Goal: Transaction & Acquisition: Book appointment/travel/reservation

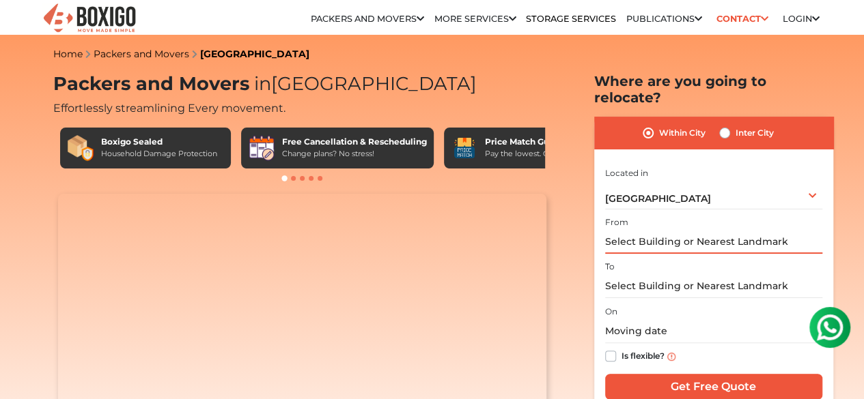
click at [668, 230] on input "text" at bounding box center [713, 242] width 217 height 24
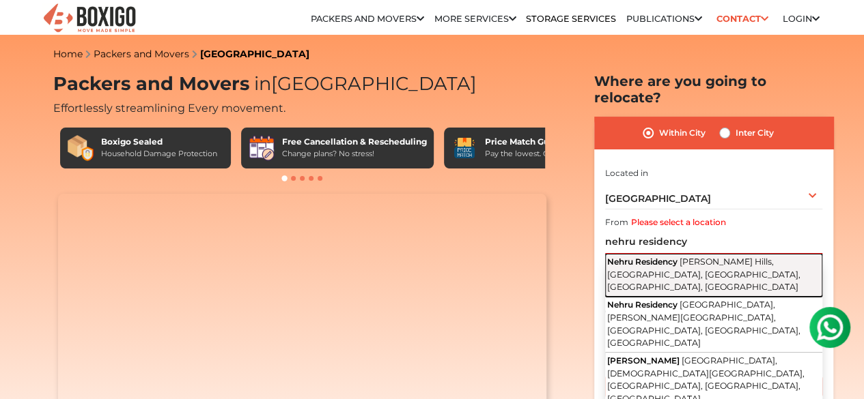
click at [681, 257] on span "[PERSON_NAME] Hills, [GEOGRAPHIC_DATA], [GEOGRAPHIC_DATA], [GEOGRAPHIC_DATA], […" at bounding box center [703, 274] width 193 height 35
type input "Nehru Residency, [PERSON_NAME][GEOGRAPHIC_DATA], [GEOGRAPHIC_DATA], [GEOGRAPHIC…"
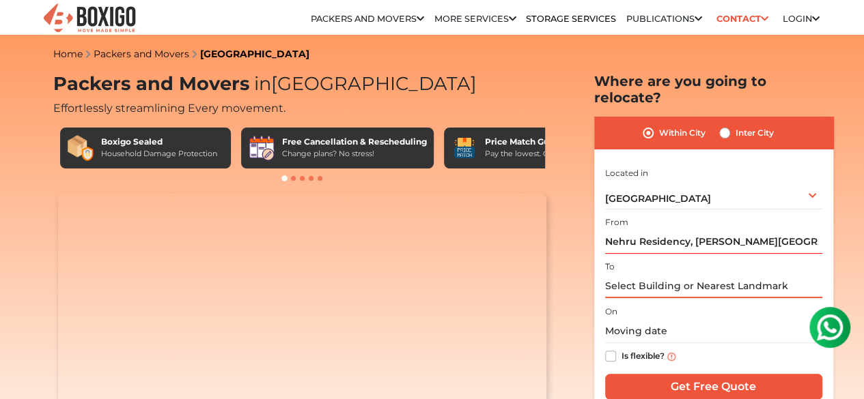
click at [683, 274] on input "text" at bounding box center [713, 286] width 217 height 24
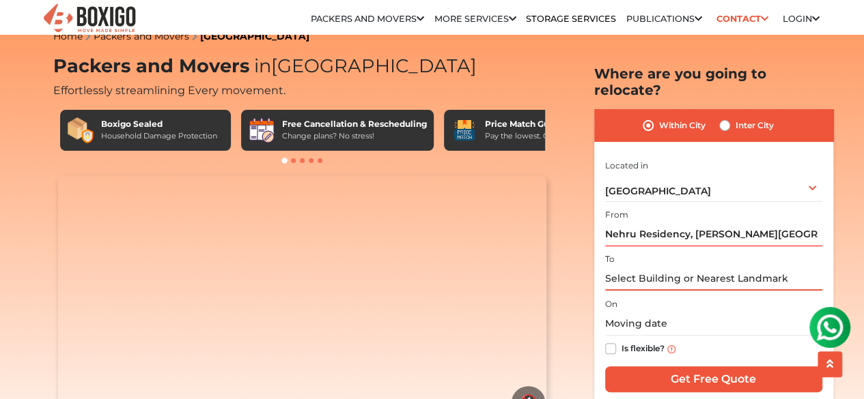
scroll to position [19, 0]
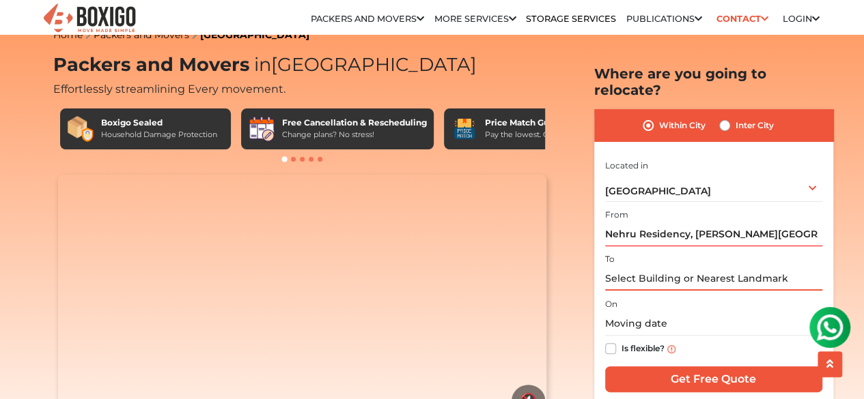
click at [667, 267] on input "text" at bounding box center [713, 279] width 217 height 24
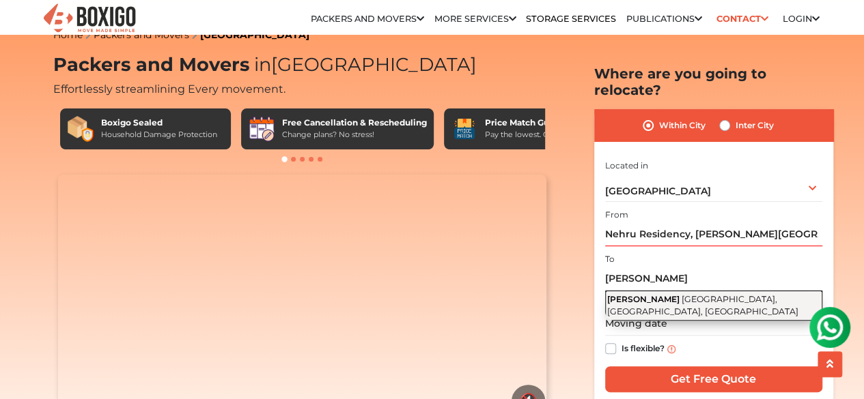
click at [651, 291] on button "[PERSON_NAME] Kondapur, [GEOGRAPHIC_DATA] - [GEOGRAPHIC_DATA], [GEOGRAPHIC_DATA…" at bounding box center [713, 306] width 217 height 30
type input "[PERSON_NAME], [GEOGRAPHIC_DATA], [GEOGRAPHIC_DATA] - [GEOGRAPHIC_DATA], [GEOGR…"
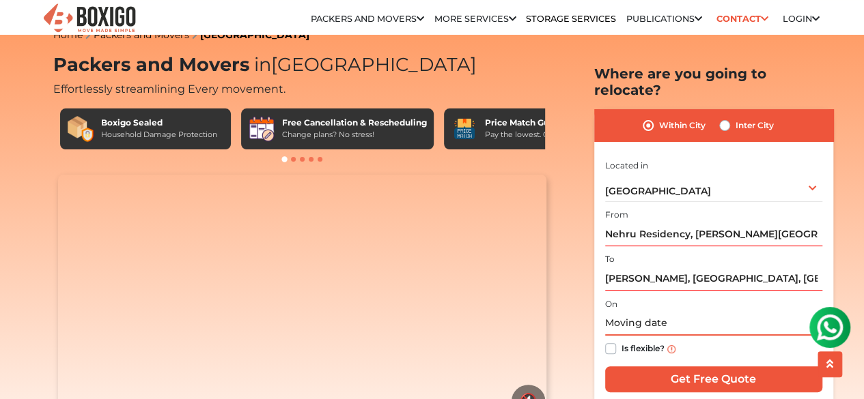
click at [670, 312] on input "text" at bounding box center [713, 324] width 217 height 24
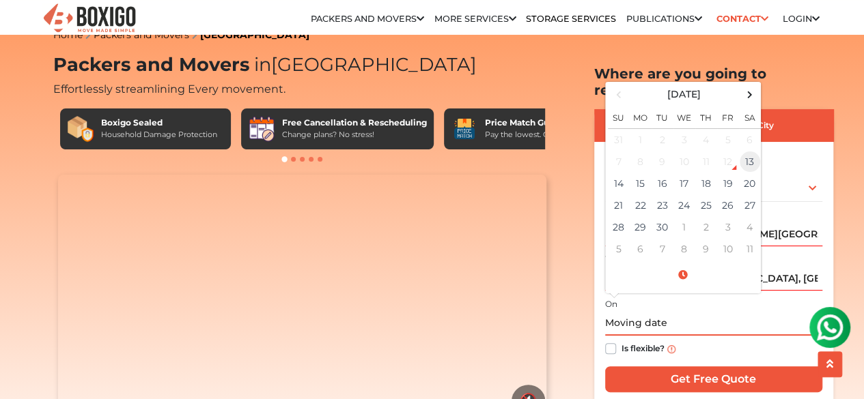
click at [744, 151] on td "13" at bounding box center [750, 162] width 22 height 22
type input "[DATE] 9:43 PM"
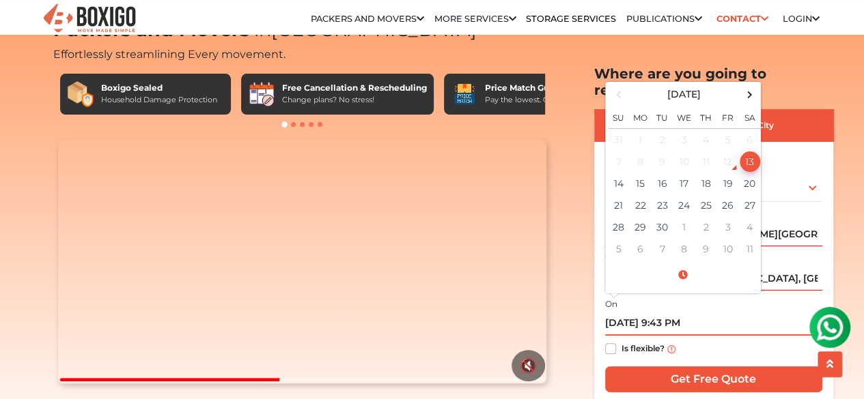
scroll to position [55, 0]
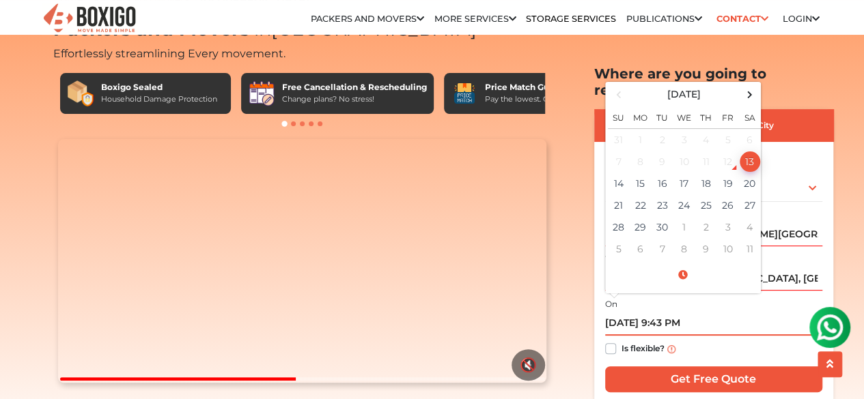
click at [736, 312] on input "[DATE] 9:43 PM" at bounding box center [713, 324] width 217 height 24
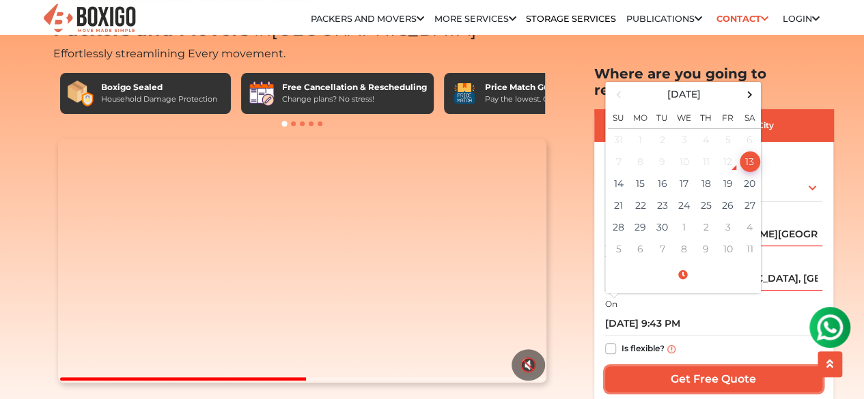
click at [681, 367] on input "Get Free Quote" at bounding box center [713, 380] width 217 height 26
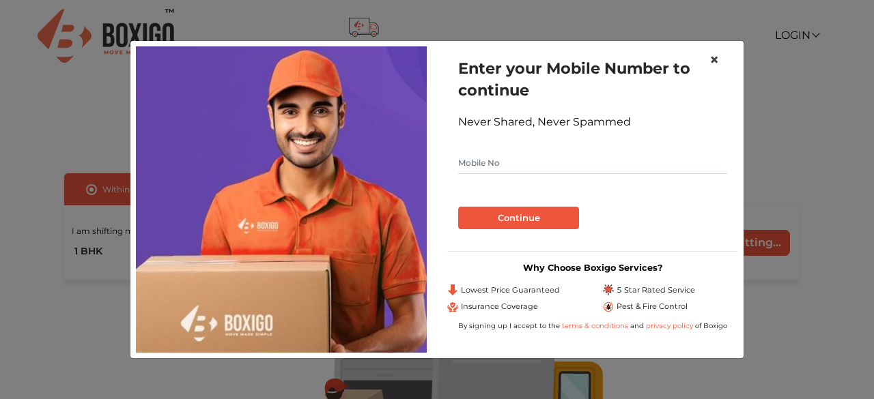
click at [714, 59] on span "×" at bounding box center [714, 60] width 10 height 20
